Goal: Task Accomplishment & Management: Use online tool/utility

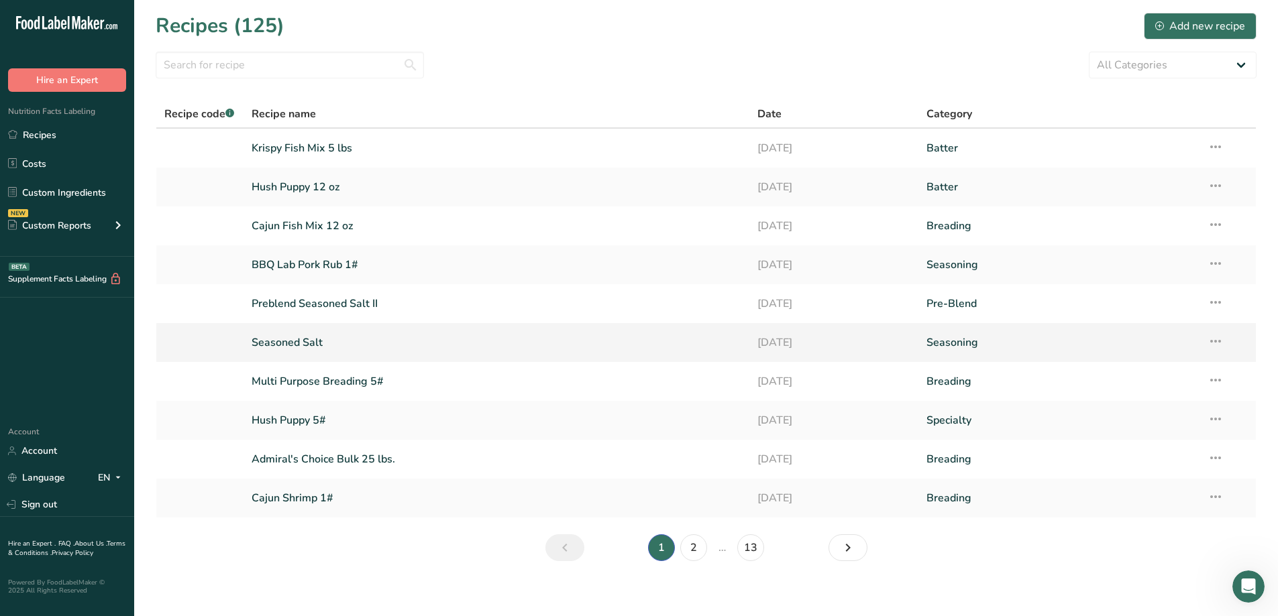
scroll to position [2, 0]
click at [324, 65] on input "text" at bounding box center [290, 65] width 268 height 27
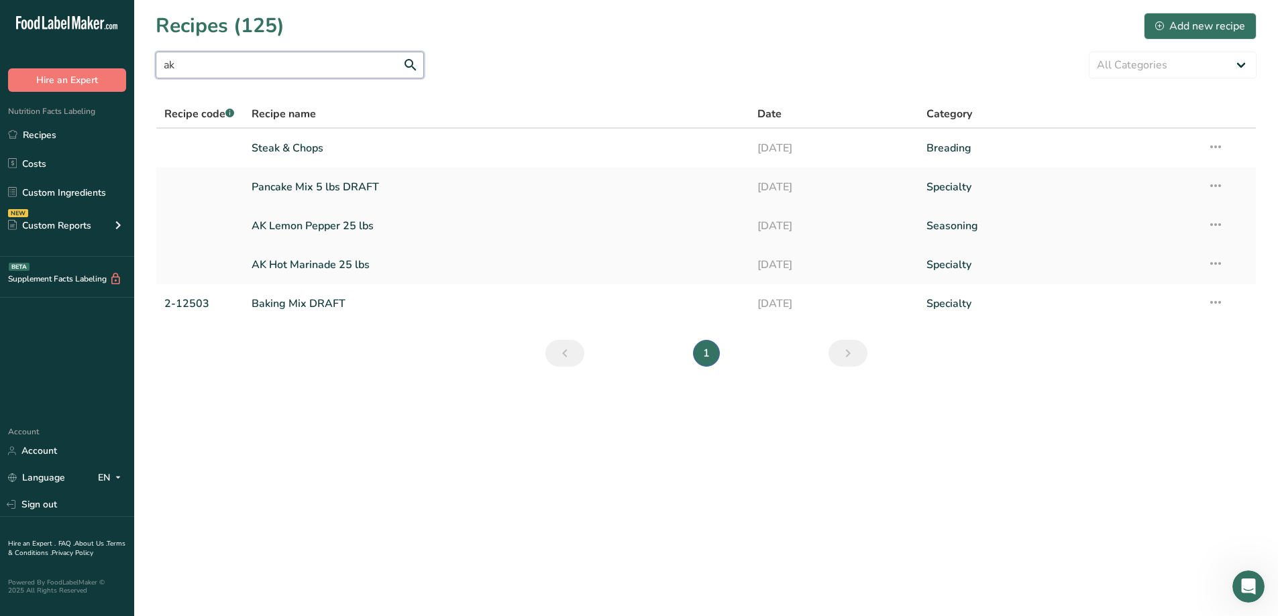
type input "ak"
click at [320, 222] on link "AK Lemon Pepper 25 lbs" at bounding box center [496, 226] width 490 height 28
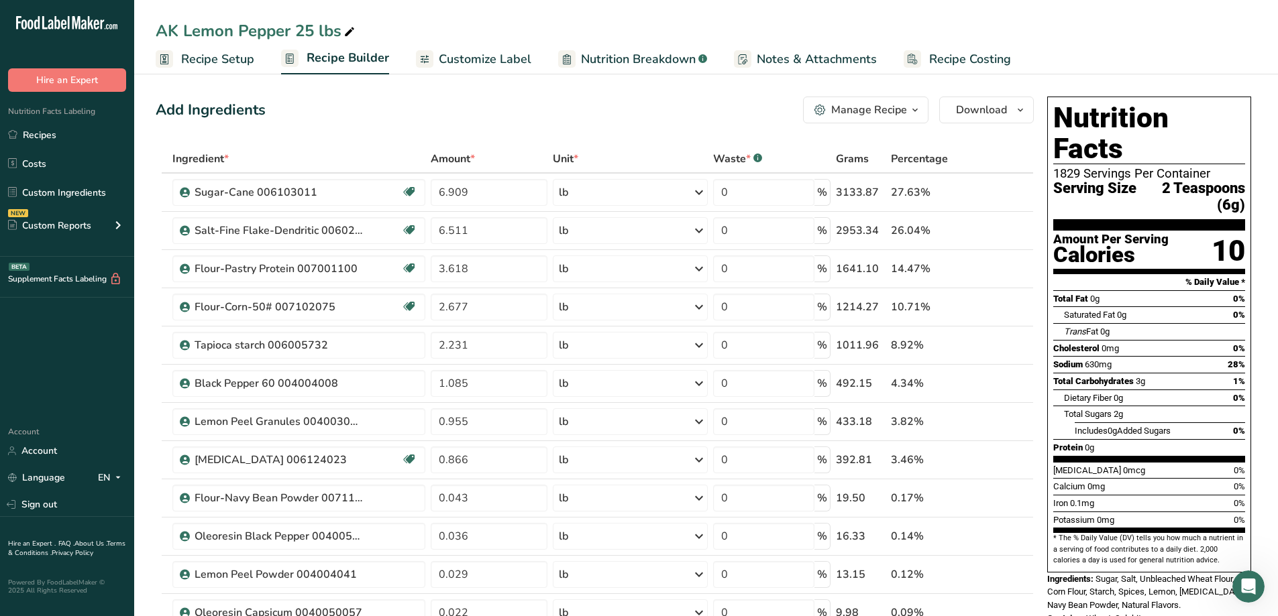
click at [241, 65] on span "Recipe Setup" at bounding box center [217, 59] width 73 height 18
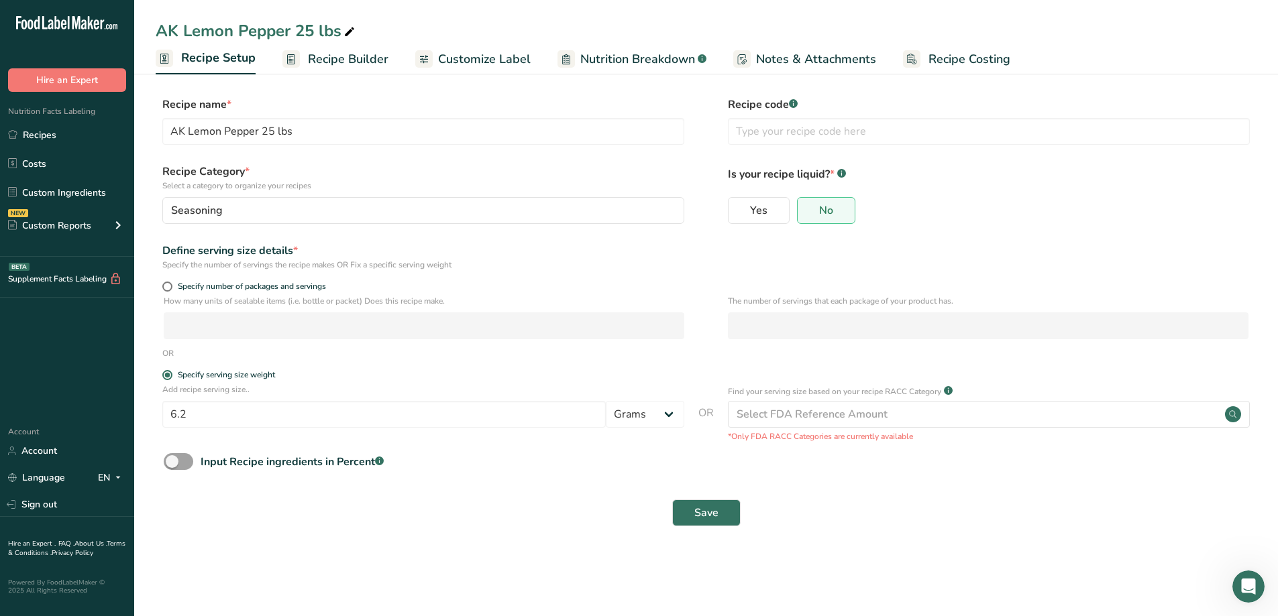
click at [309, 59] on span "Recipe Builder" at bounding box center [348, 59] width 80 height 18
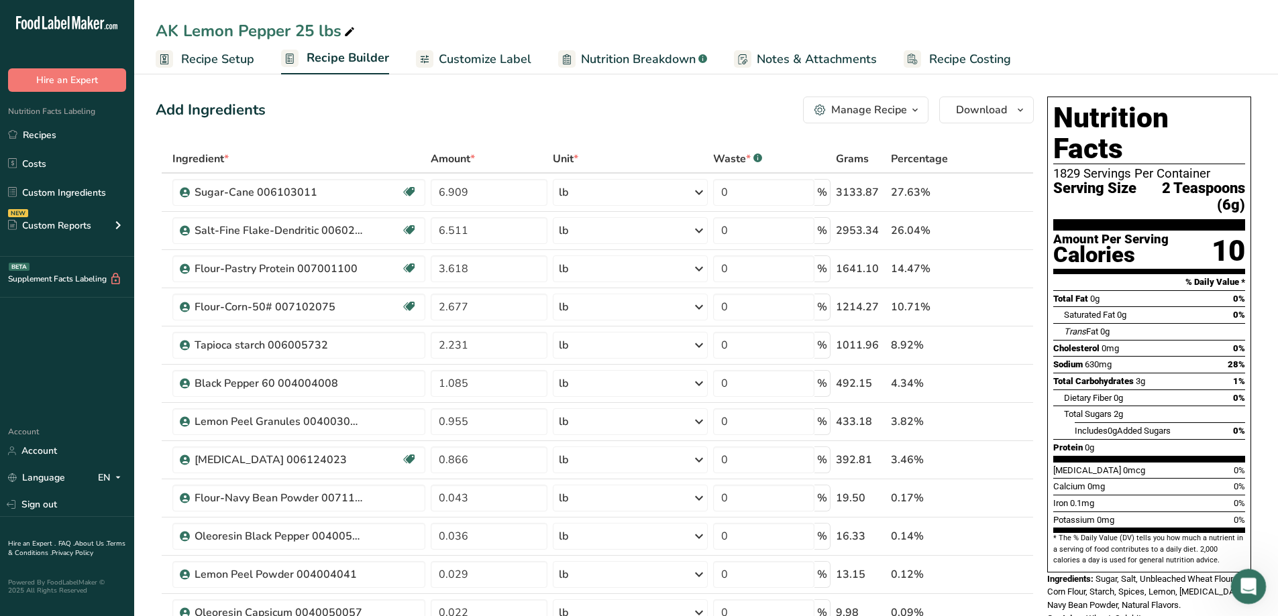
click at [1242, 581] on icon "Open Intercom Messenger" at bounding box center [1246, 585] width 22 height 22
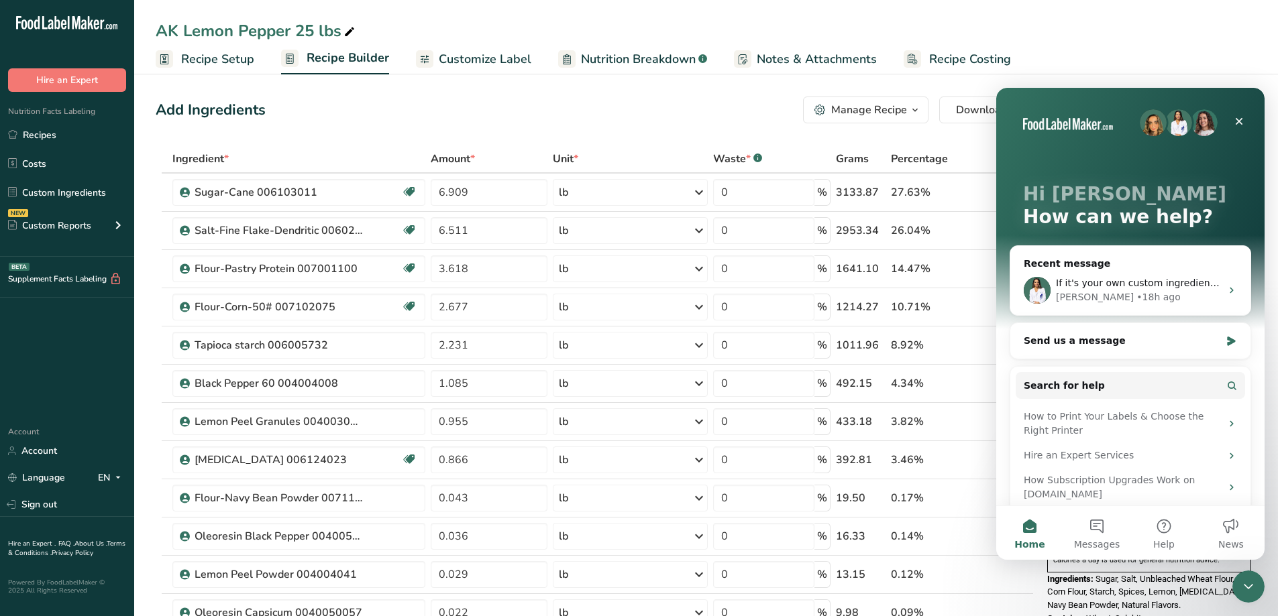
click at [1015, 32] on div "AK Lemon Pepper 25 lbs" at bounding box center [705, 31] width 1143 height 24
click at [1243, 117] on icon "Close" at bounding box center [1238, 121] width 11 height 11
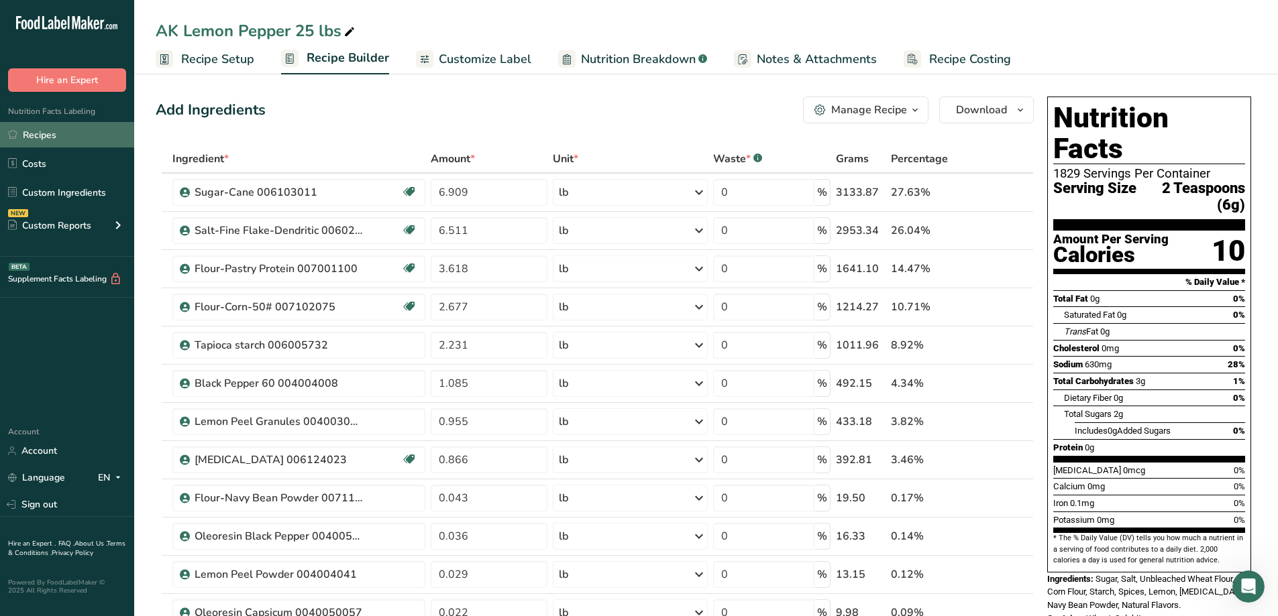
click at [54, 133] on link "Recipes" at bounding box center [67, 134] width 134 height 25
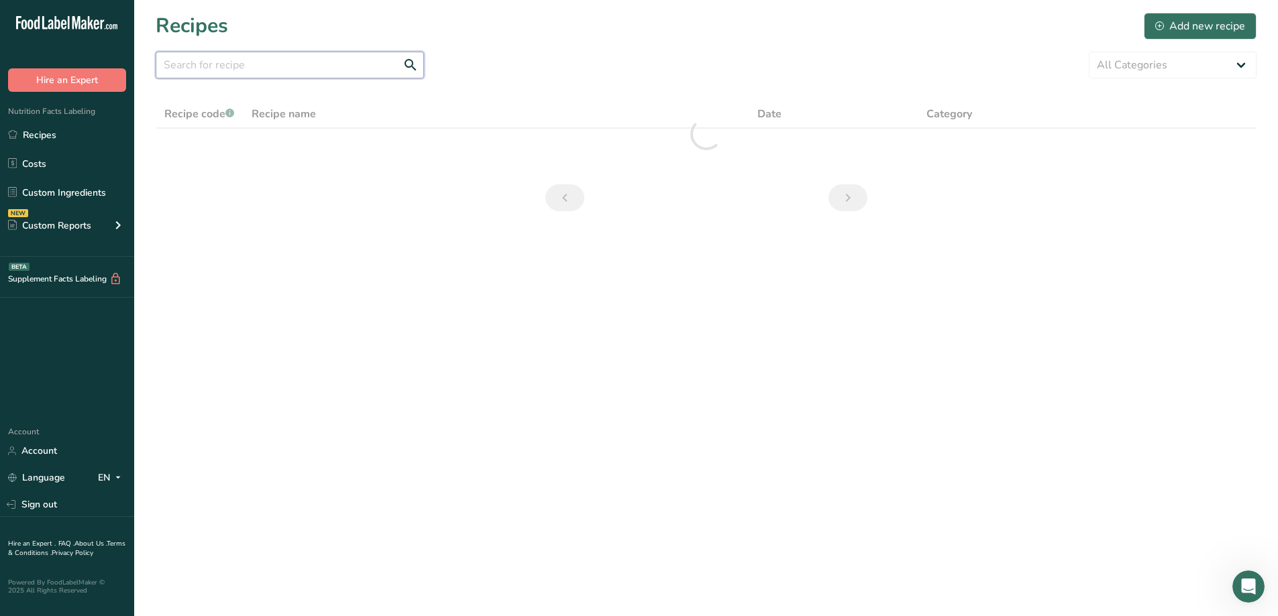
click at [331, 69] on input "text" at bounding box center [290, 65] width 268 height 27
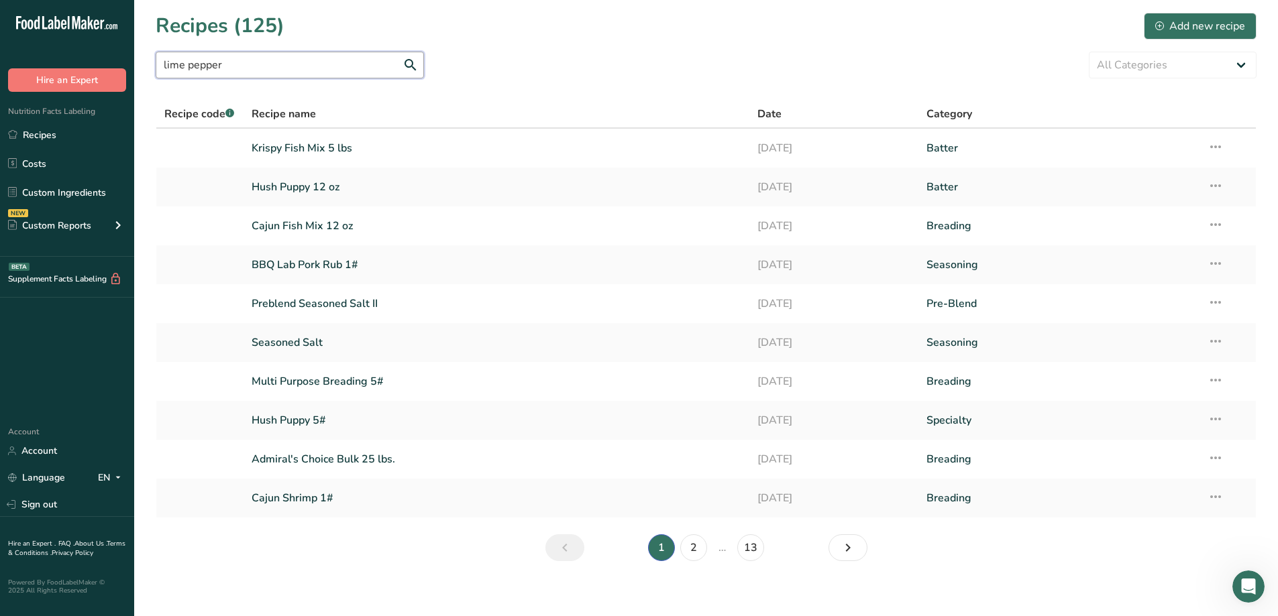
type input "lime pepper"
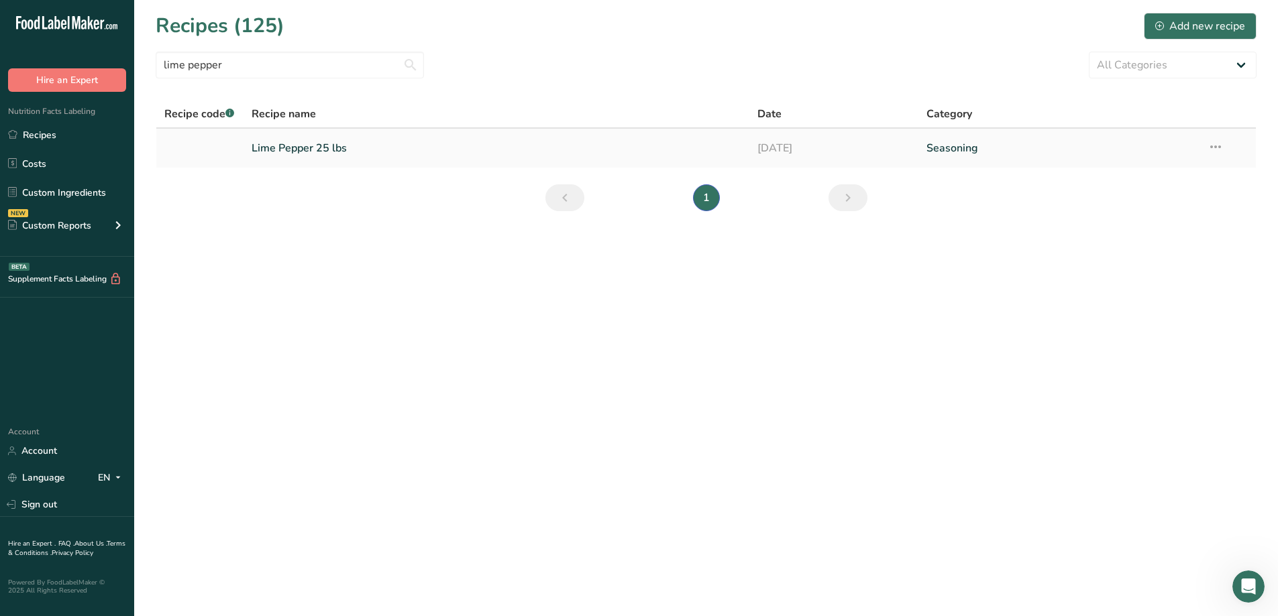
click at [325, 140] on link "Lime Pepper 25 lbs" at bounding box center [496, 148] width 490 height 28
